Goal: Find specific page/section: Find specific page/section

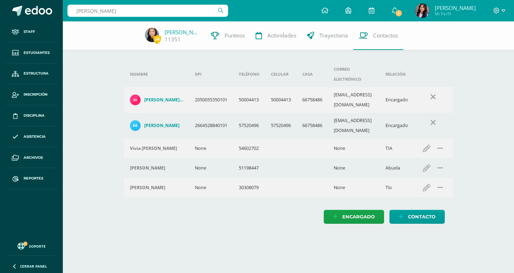
click at [118, 13] on input "[PERSON_NAME]" at bounding box center [147, 11] width 160 height 12
type input "Ludw"
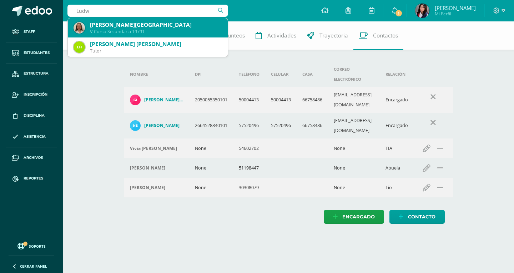
click at [118, 27] on div "[PERSON_NAME][GEOGRAPHIC_DATA]" at bounding box center [156, 24] width 132 height 7
